Goal: Find specific fact: Find specific fact

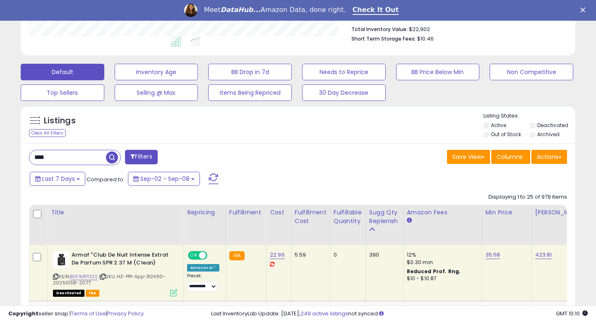
scroll to position [218, 0]
click at [35, 156] on input "****" at bounding box center [67, 157] width 77 height 14
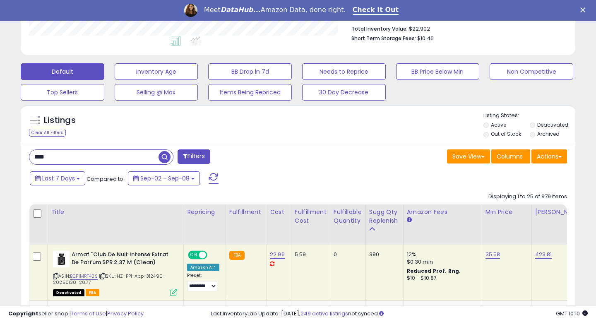
click at [35, 156] on input "****" at bounding box center [93, 157] width 129 height 14
type input "****"
click at [68, 183] on button "Last 7 Days" at bounding box center [57, 178] width 55 height 14
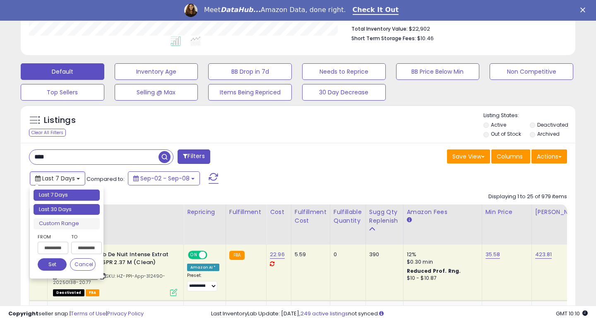
type input "**********"
click at [67, 207] on li "Last 30 Days" at bounding box center [67, 209] width 66 height 11
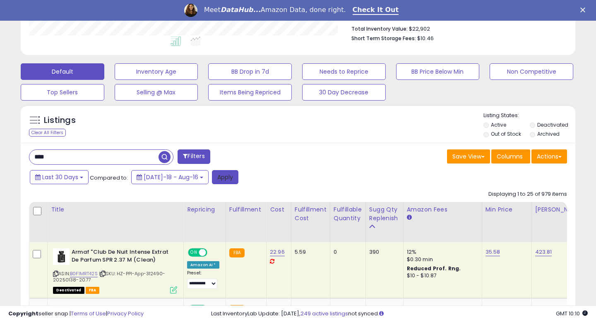
click at [212, 181] on button "Apply" at bounding box center [225, 177] width 26 height 14
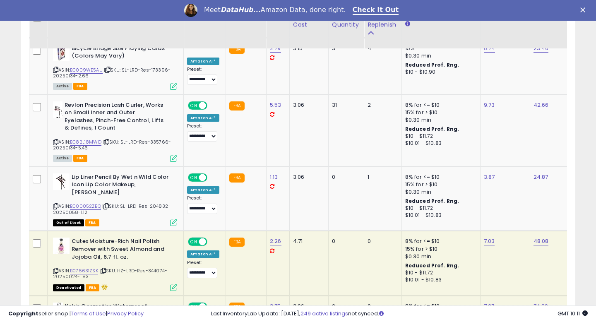
scroll to position [1617, 0]
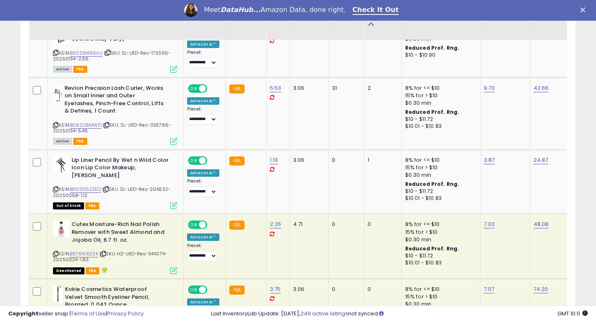
click at [323, 241] on td "4.71" at bounding box center [308, 246] width 39 height 65
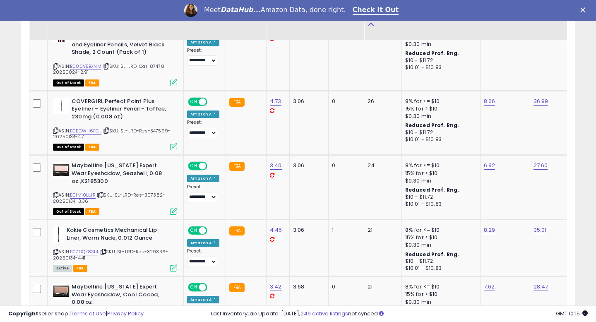
scroll to position [756, 0]
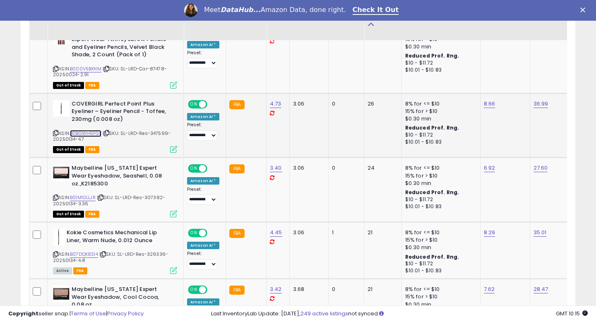
click at [96, 132] on link "B0BGWH6FGL" at bounding box center [85, 133] width 31 height 7
click at [159, 134] on span "| SKU: SL-LRD-Res-347599-20250134-4.7" at bounding box center [112, 136] width 118 height 12
click at [86, 196] on link "B01M10LLJR" at bounding box center [83, 197] width 26 height 7
click at [152, 197] on span "| SKU: SL-LRD-Res-307382-20250134-3.36" at bounding box center [109, 200] width 112 height 12
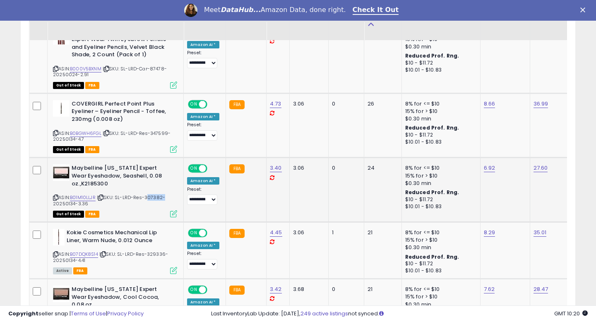
click at [152, 197] on span "| SKU: SL-LRD-Res-307382-20250134-3.36" at bounding box center [109, 200] width 112 height 12
copy span "307382"
click at [154, 200] on span "| SKU: SL-LRD-Res-307382-20250134-3.36" at bounding box center [109, 200] width 112 height 12
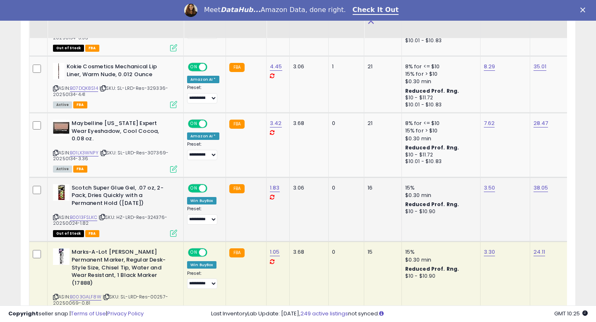
scroll to position [936, 0]
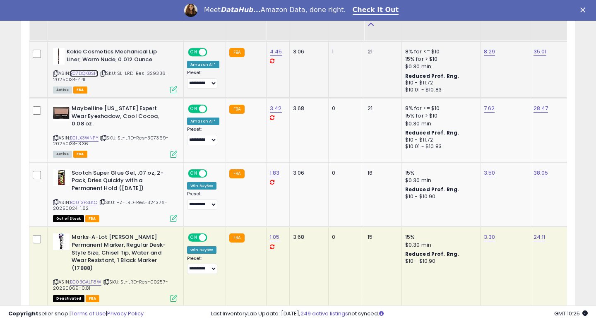
click at [98, 72] on link "B07DQK8S14" at bounding box center [84, 73] width 28 height 7
click at [157, 74] on span "| SKU: SL-LRD-Res-329336-20250134-4.41" at bounding box center [110, 76] width 115 height 12
copy span "329336"
click at [92, 135] on link "B01LX3WNPY" at bounding box center [84, 138] width 29 height 7
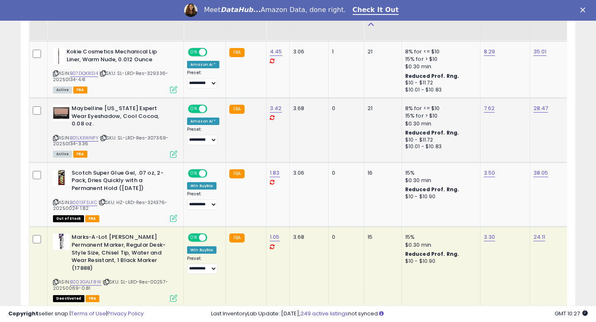
click at [156, 135] on span "| SKU: SL-LRD-Res-307369-20250134-3.36" at bounding box center [111, 141] width 116 height 12
copy span "307369"
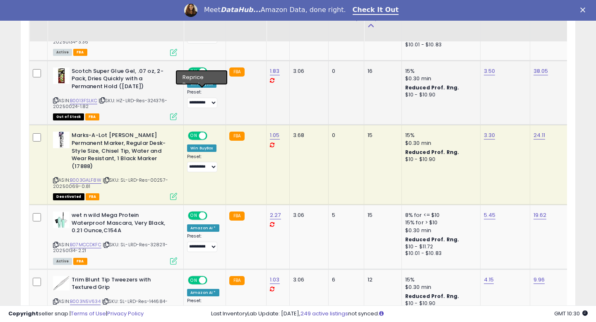
scroll to position [1040, 0]
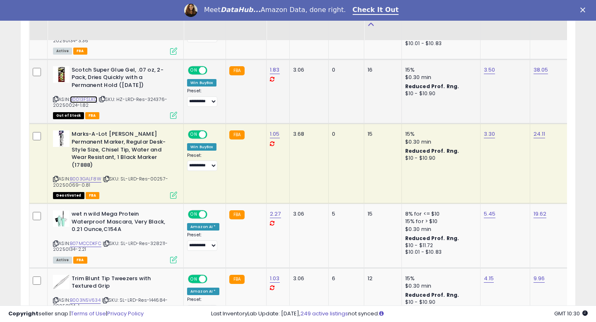
click at [89, 96] on link "B0013FSLKC" at bounding box center [83, 99] width 27 height 7
click at [159, 96] on span "| SKU: HZ-LRD-Res-324376-20250024-1.82" at bounding box center [110, 102] width 114 height 12
copy span "324376"
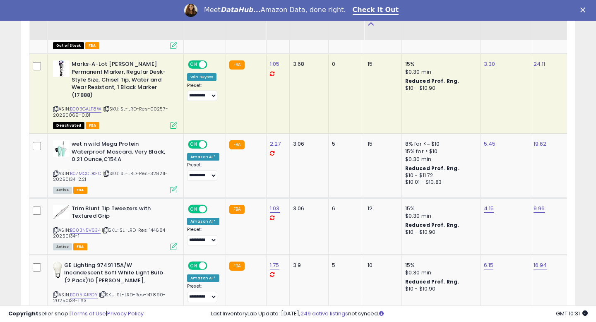
scroll to position [1110, 0]
click at [92, 105] on link "B003GALF8W" at bounding box center [85, 108] width 31 height 7
click at [157, 105] on span "| SKU: SL-LRD-Res-00257-20250069-0.81" at bounding box center [110, 111] width 115 height 12
copy span "00257"
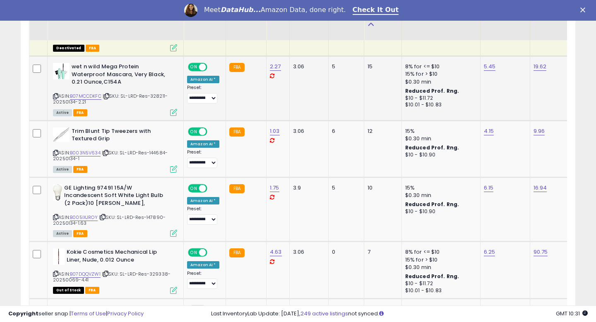
scroll to position [1188, 0]
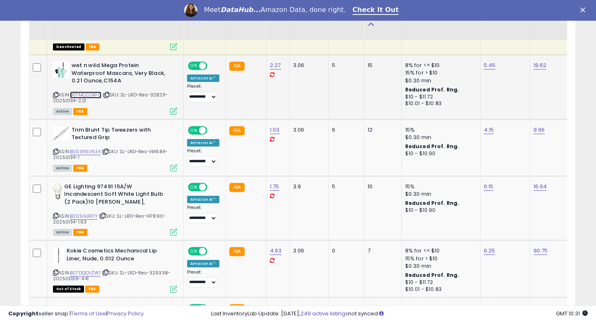
click at [90, 91] on link "B07MCCDKFC" at bounding box center [85, 94] width 31 height 7
click at [154, 91] on span "| SKU: SL-LRD-Res-328211-20250134-2.21" at bounding box center [110, 97] width 115 height 12
copy span "328211"
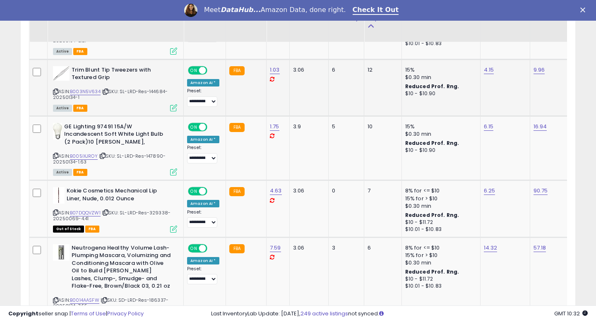
scroll to position [1250, 0]
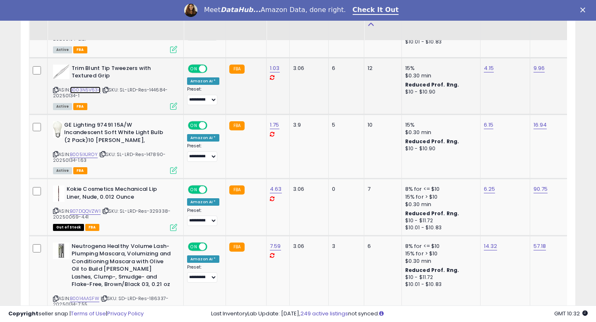
click at [94, 87] on link "B003N5V634" at bounding box center [85, 90] width 31 height 7
click at [160, 87] on span "| SKU: SL-LRD-Res-144684-20250134-1" at bounding box center [110, 93] width 115 height 12
copy span "144684"
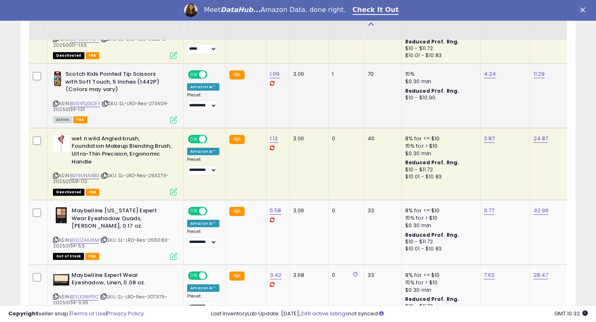
scroll to position [461, 0]
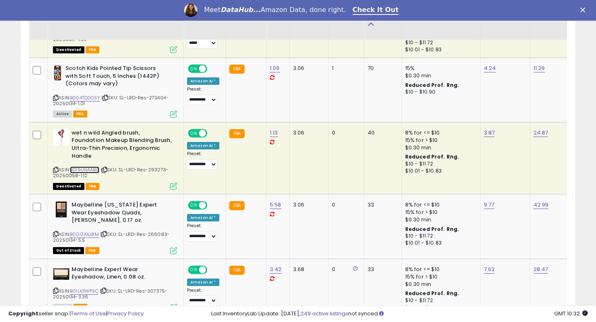
click at [91, 173] on link "B019UNAABG" at bounding box center [84, 169] width 29 height 7
click at [156, 170] on span "| SKU: SL-LRD-Res-293273-20250058-1.12" at bounding box center [111, 172] width 116 height 12
copy span "293273"
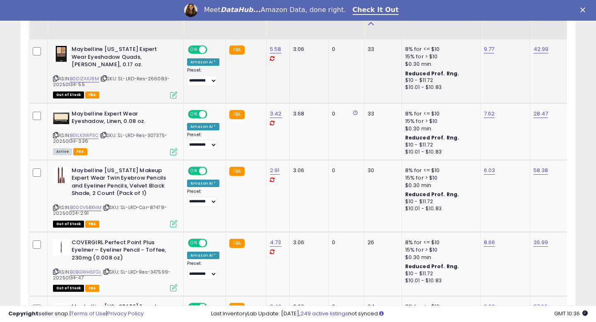
scroll to position [616, 0]
click at [91, 78] on link "B00IZAXJ8M" at bounding box center [84, 79] width 29 height 7
click at [158, 80] on span "| SKU: SL-LRD-Res-266083-20250134-5.5" at bounding box center [111, 82] width 117 height 12
copy span "266083"
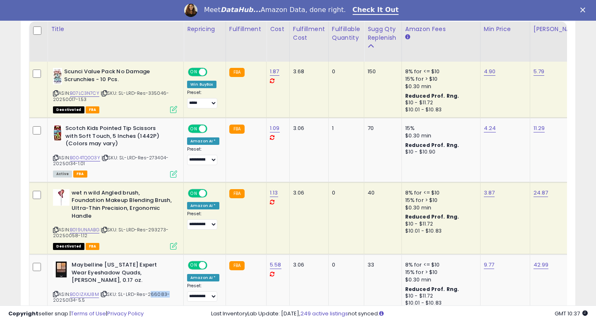
scroll to position [379, 0]
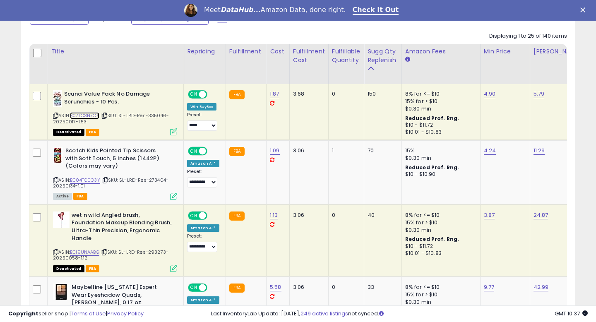
click at [89, 116] on link "B07LC3N7CY" at bounding box center [84, 115] width 29 height 7
click at [159, 113] on span "| SKU: SL-LRD-Res-335046-20250017-1.53" at bounding box center [111, 118] width 116 height 12
copy span "335046"
